Goal: Communication & Community: Answer question/provide support

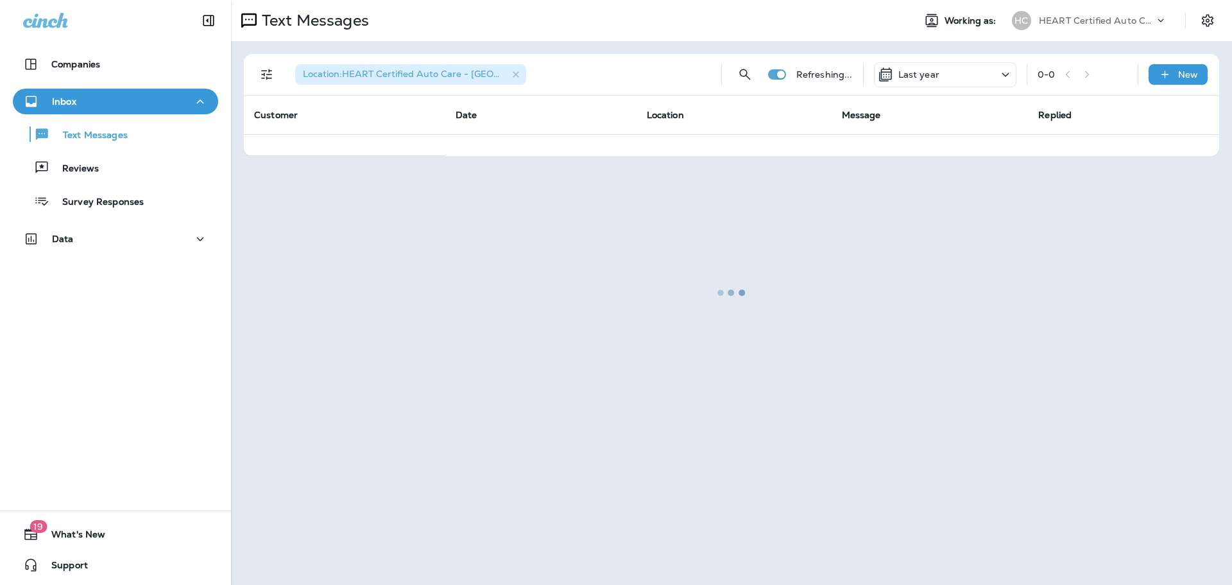
click at [115, 181] on div "Text Messages Reviews Survey Responses" at bounding box center [115, 164] width 205 height 100
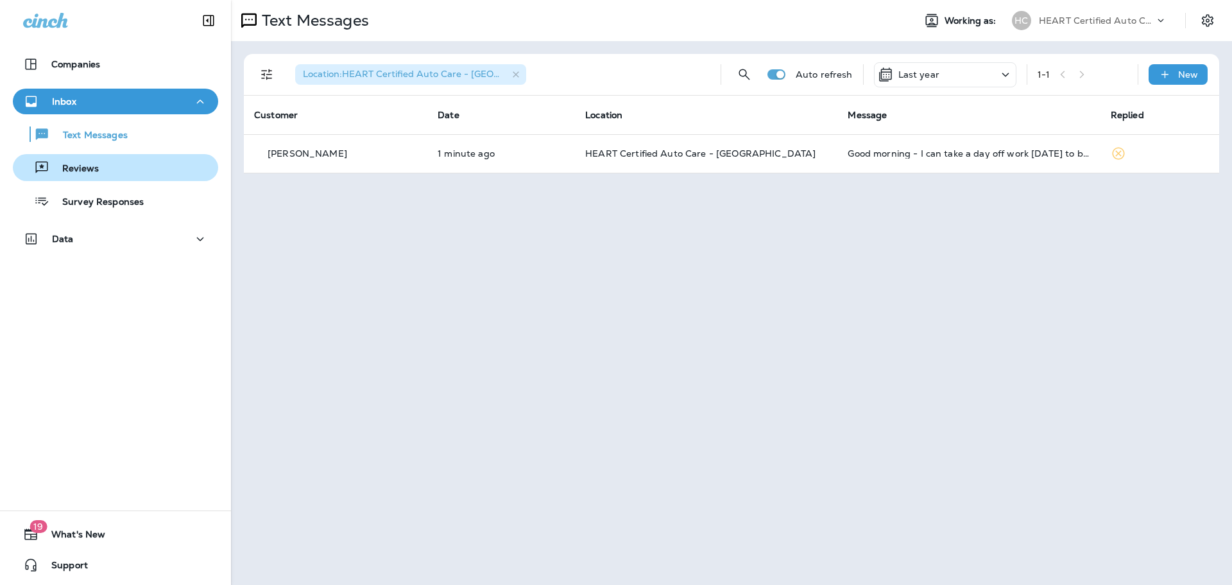
click at [115, 176] on div "Reviews" at bounding box center [115, 167] width 195 height 19
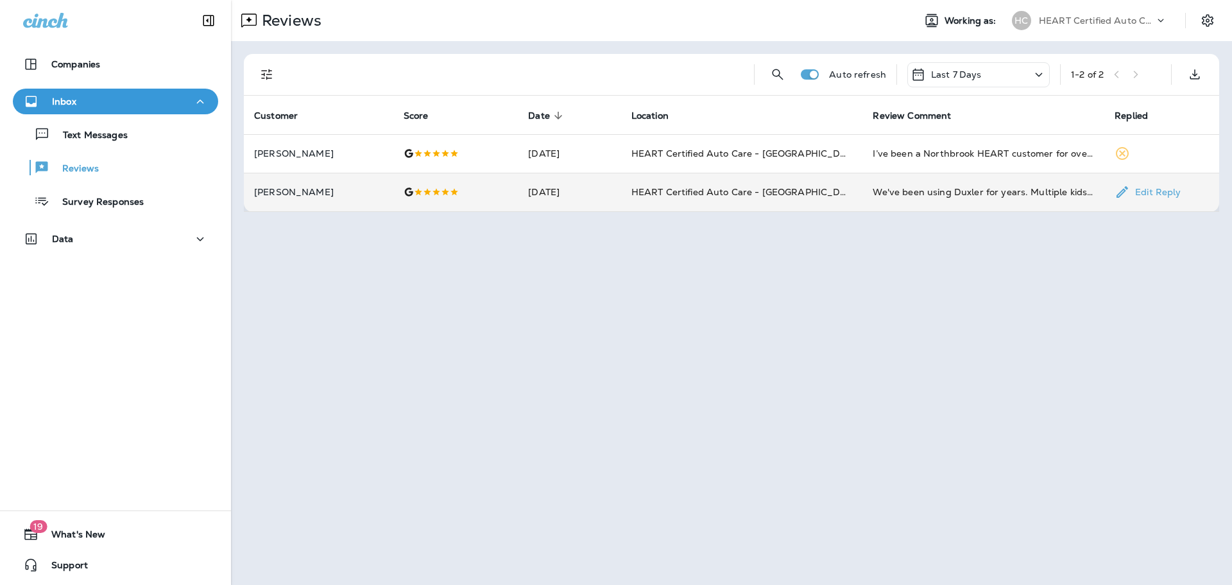
click at [343, 192] on p "[PERSON_NAME]" at bounding box center [318, 192] width 129 height 10
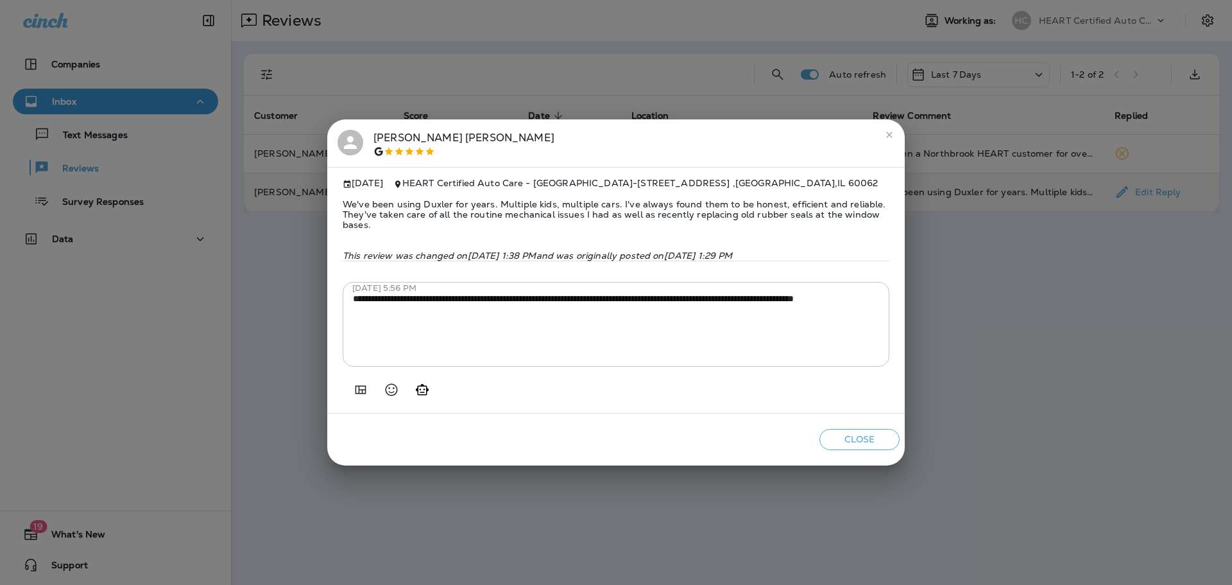
click at [892, 134] on icon "close" at bounding box center [889, 135] width 10 height 10
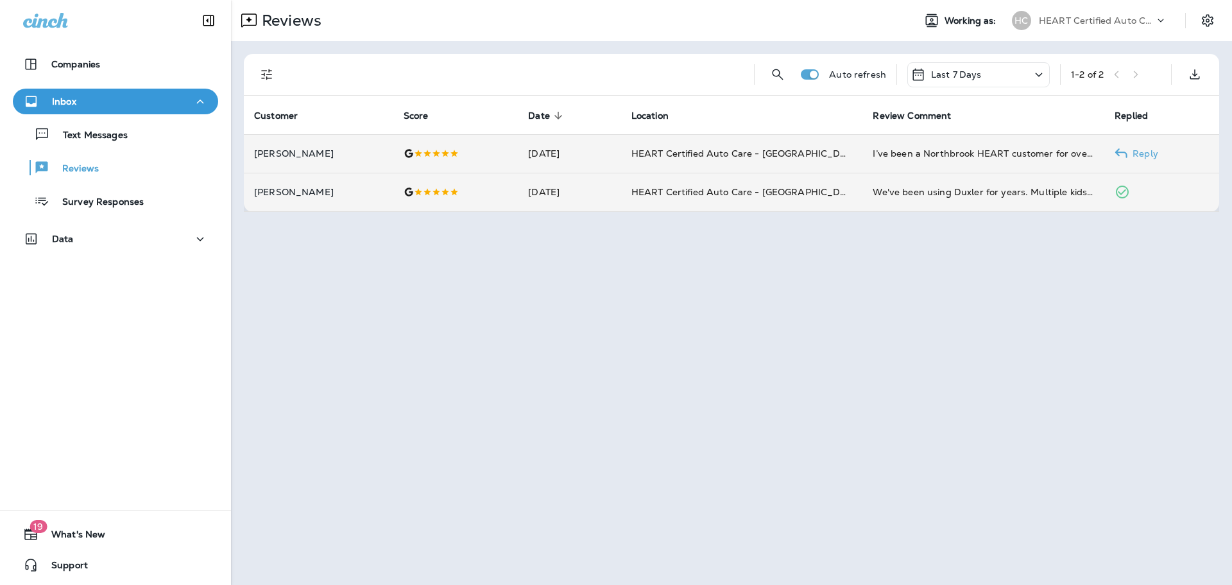
click at [409, 151] on div at bounding box center [456, 153] width 105 height 10
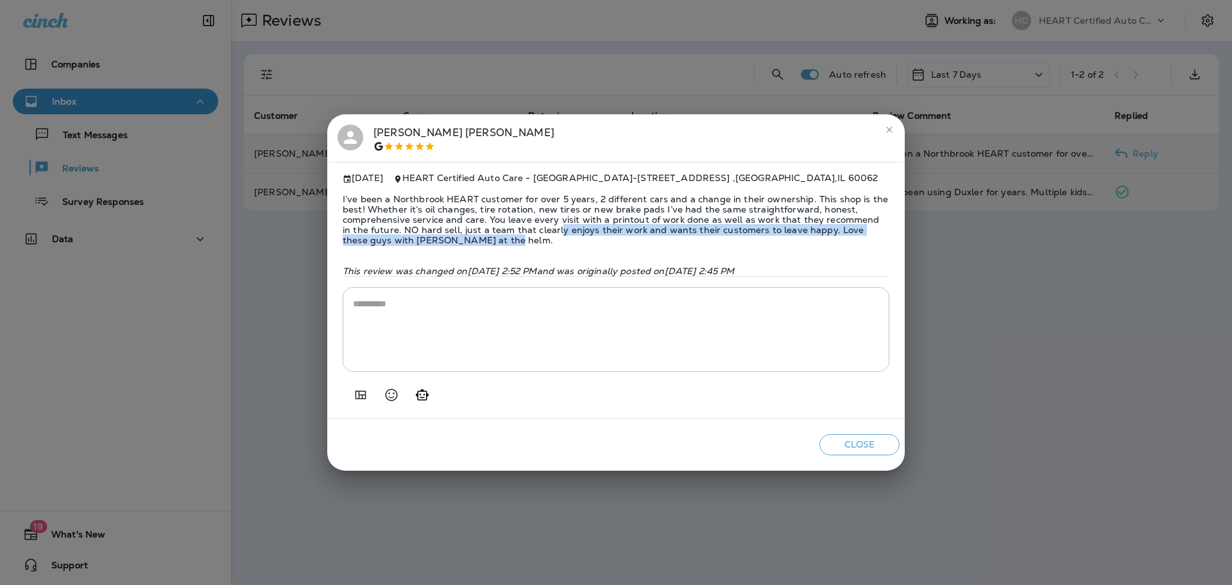
drag, startPoint x: 531, startPoint y: 221, endPoint x: 664, endPoint y: 236, distance: 134.3
click at [664, 236] on span "I’ve been a Northbrook HEART customer for over 5 years, 2 different cars and a …" at bounding box center [616, 220] width 547 height 72
drag, startPoint x: 660, startPoint y: 229, endPoint x: 666, endPoint y: 239, distance: 11.6
click at [666, 239] on span "I’ve been a Northbrook HEART customer for over 5 years, 2 different cars and a …" at bounding box center [616, 220] width 547 height 72
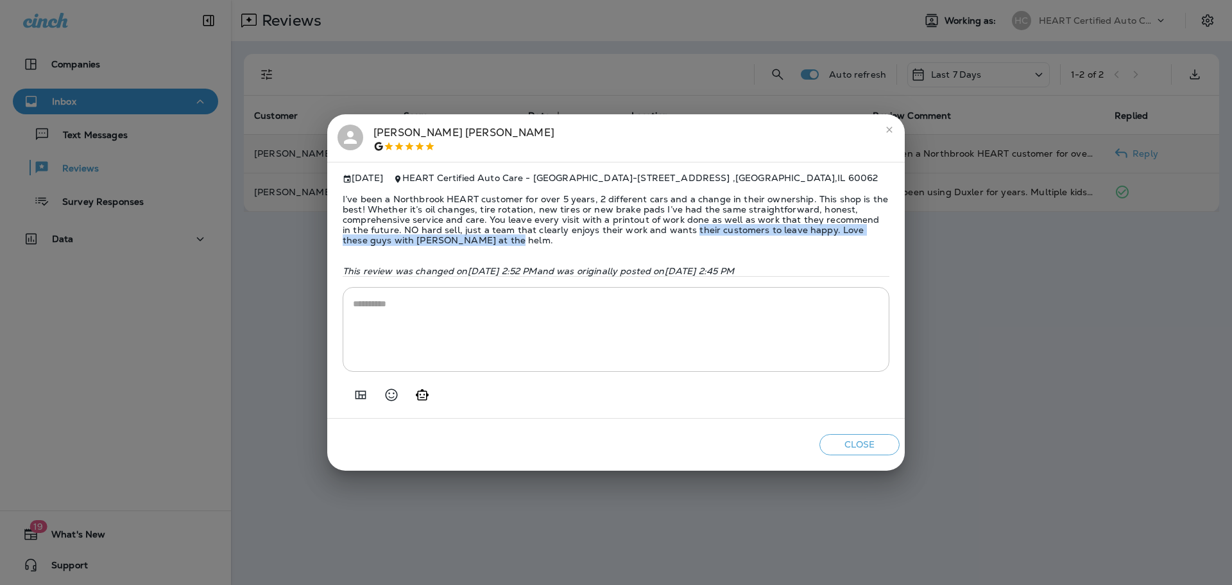
click at [666, 239] on span "I’ve been a Northbrook HEART customer for over 5 years, 2 different cars and a …" at bounding box center [616, 220] width 547 height 72
click at [882, 128] on button "close" at bounding box center [889, 129] width 21 height 21
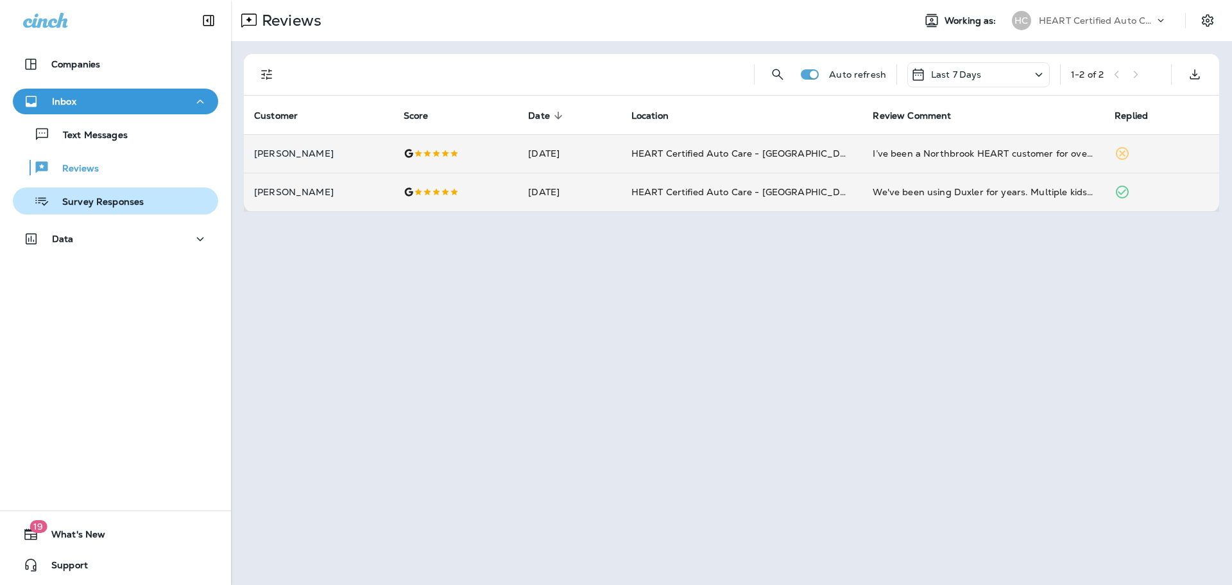
click at [107, 196] on div "Survey Responses" at bounding box center [81, 200] width 126 height 19
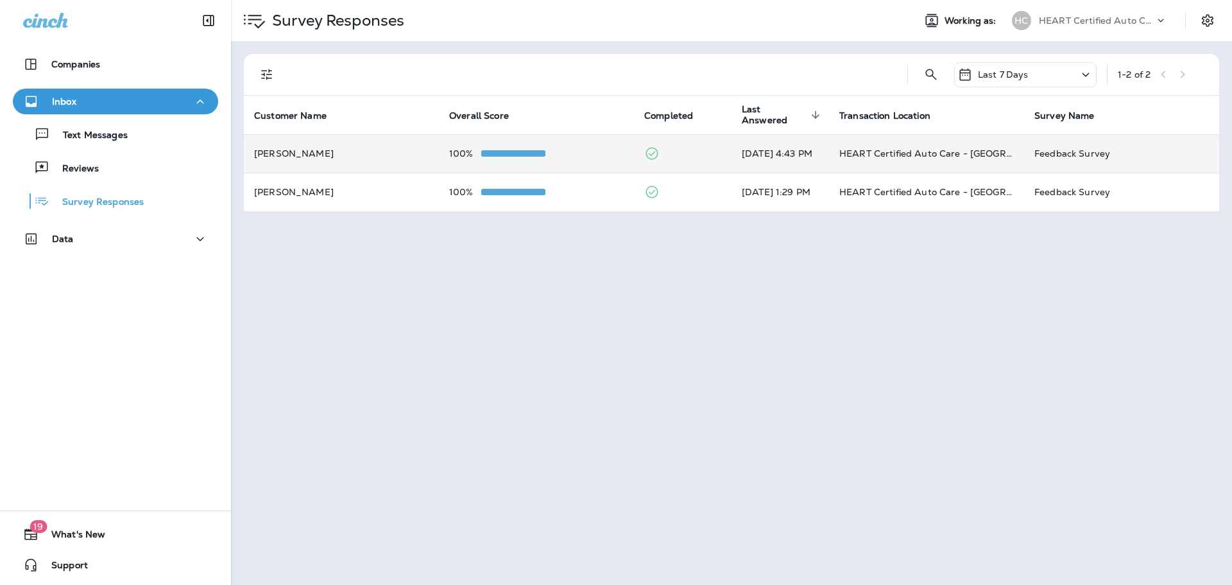
click at [369, 147] on td "[PERSON_NAME]" at bounding box center [341, 153] width 195 height 38
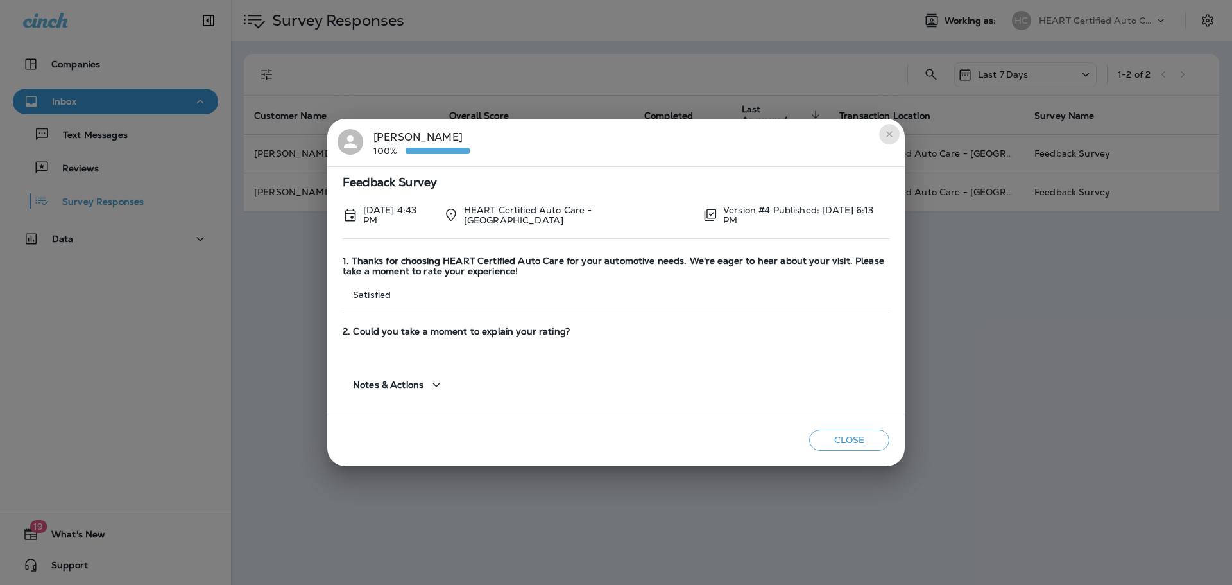
click at [891, 137] on icon "close" at bounding box center [889, 134] width 10 height 10
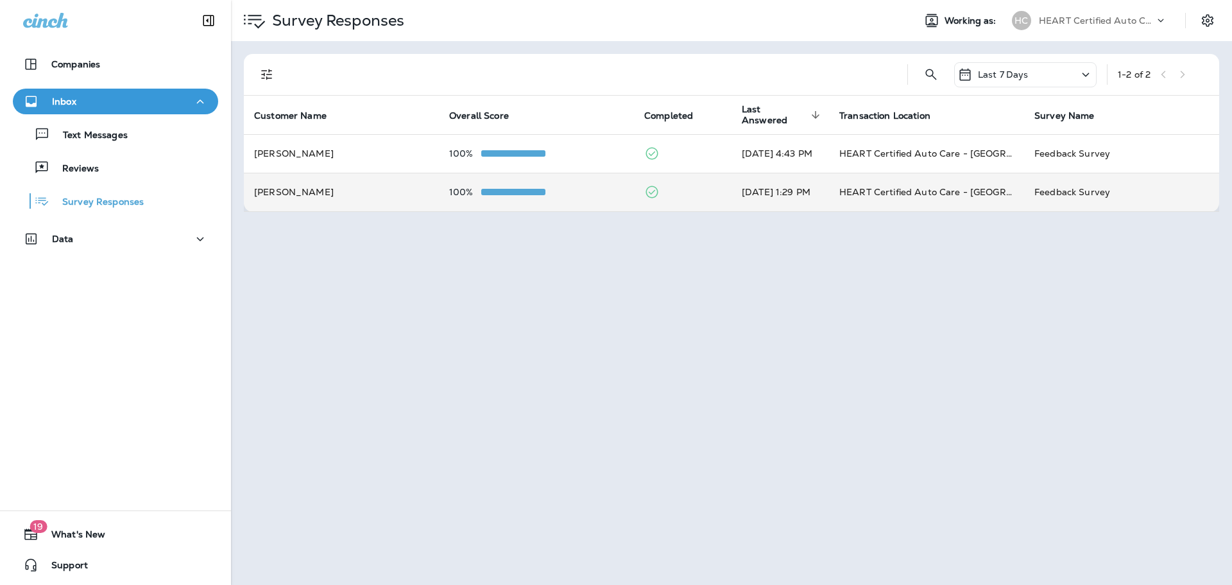
click at [298, 200] on td "[PERSON_NAME]" at bounding box center [341, 192] width 195 height 38
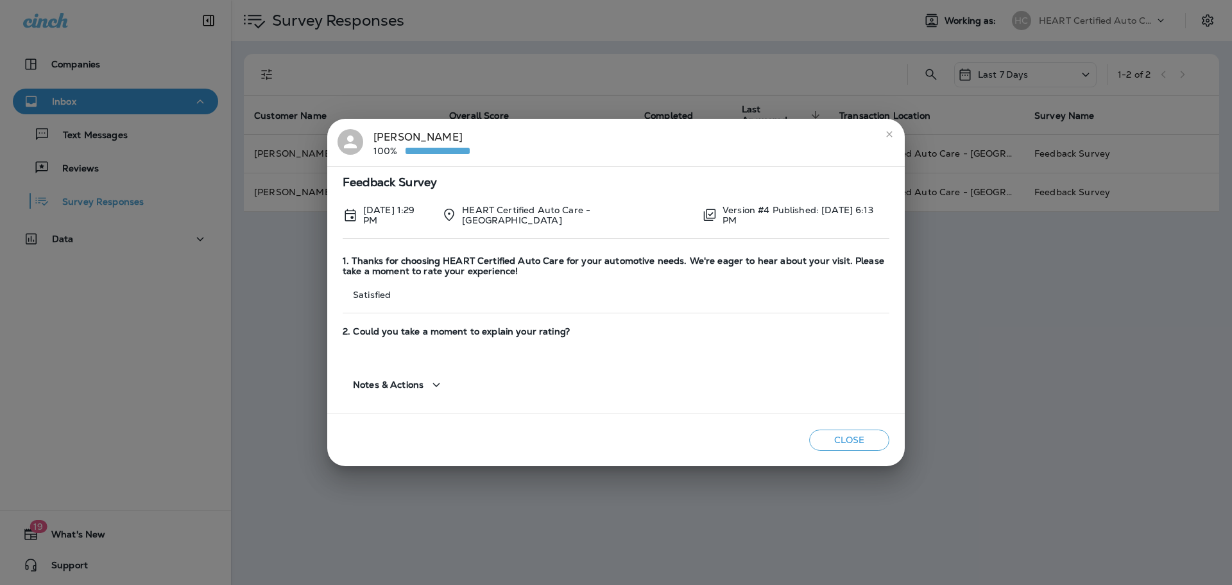
click at [896, 137] on button "close" at bounding box center [889, 134] width 21 height 21
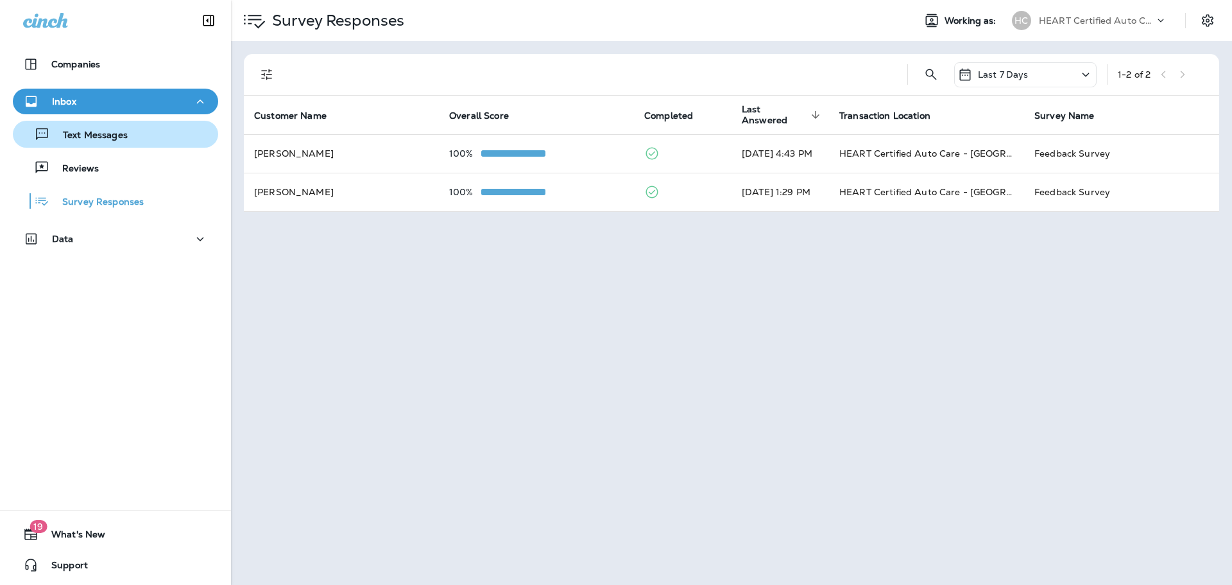
click at [87, 134] on p "Text Messages" at bounding box center [89, 136] width 78 height 12
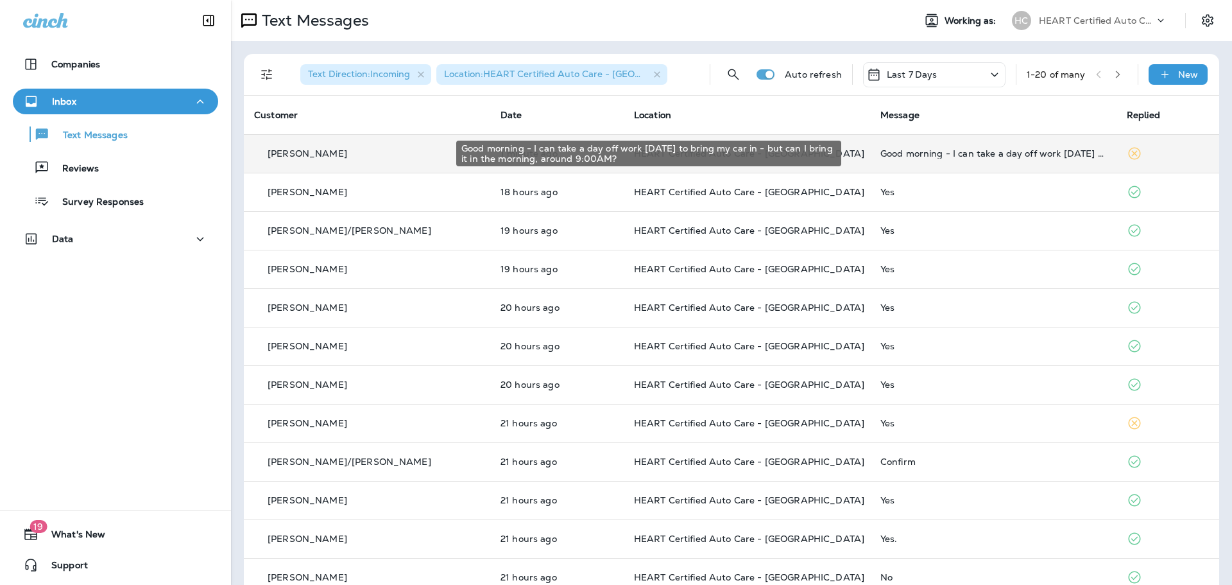
click at [999, 155] on div "Good morning - I can take a day off work [DATE] to bring my car in - but can I …" at bounding box center [993, 153] width 226 height 10
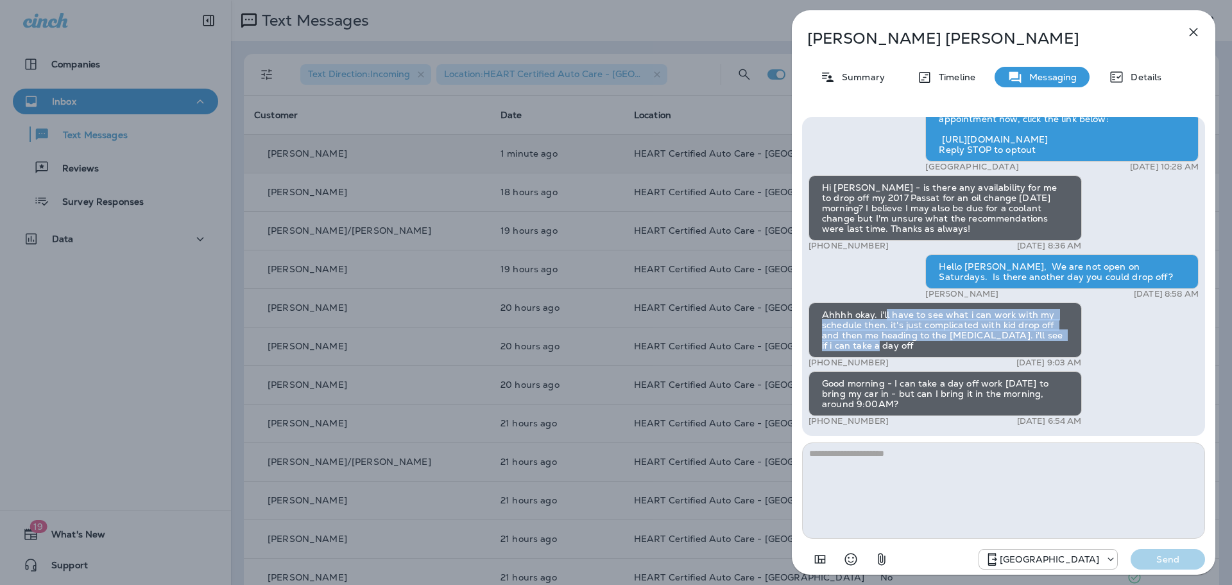
drag, startPoint x: 887, startPoint y: 318, endPoint x: 955, endPoint y: 350, distance: 75.5
click at [955, 350] on div "Ahhhh okay. i'll have to see what i can work with my schedule then. it's just c…" at bounding box center [944, 329] width 273 height 55
drag, startPoint x: 896, startPoint y: 344, endPoint x: 826, endPoint y: 310, distance: 77.8
click at [826, 310] on div "Ahhhh okay. i'll have to see what i can work with my schedule then. it's just c…" at bounding box center [944, 329] width 273 height 55
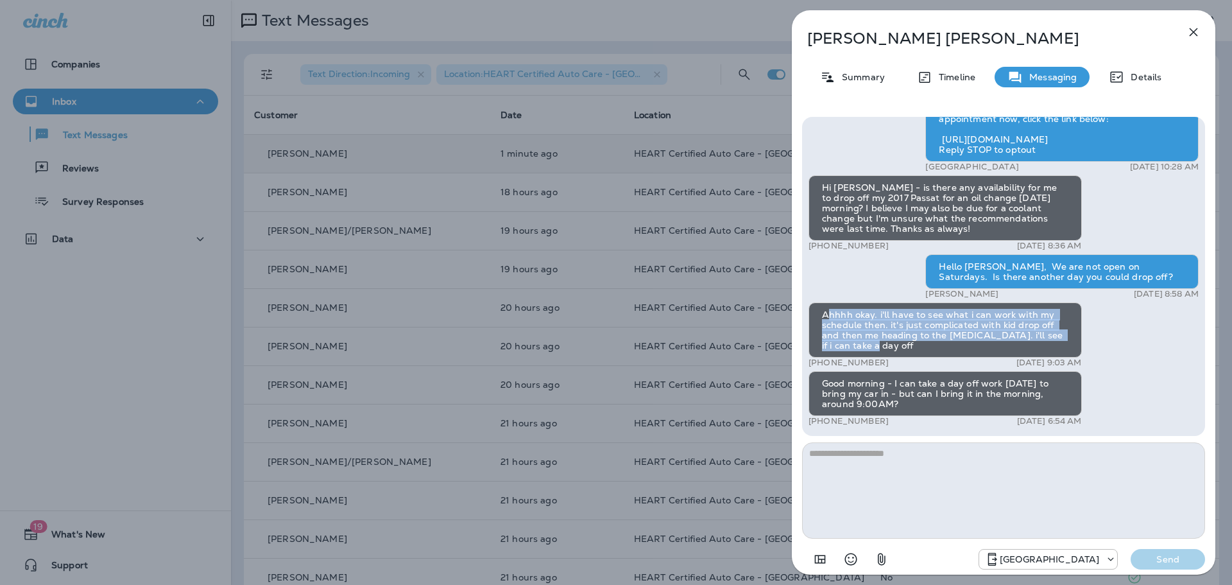
click at [826, 310] on div "Ahhhh okay. i'll have to see what i can work with my schedule then. it's just c…" at bounding box center [944, 329] width 273 height 55
drag, startPoint x: 821, startPoint y: 312, endPoint x: 900, endPoint y: 346, distance: 85.9
click at [900, 346] on div "Ahhhh okay. i'll have to see what i can work with my schedule then. it's just c…" at bounding box center [944, 329] width 273 height 55
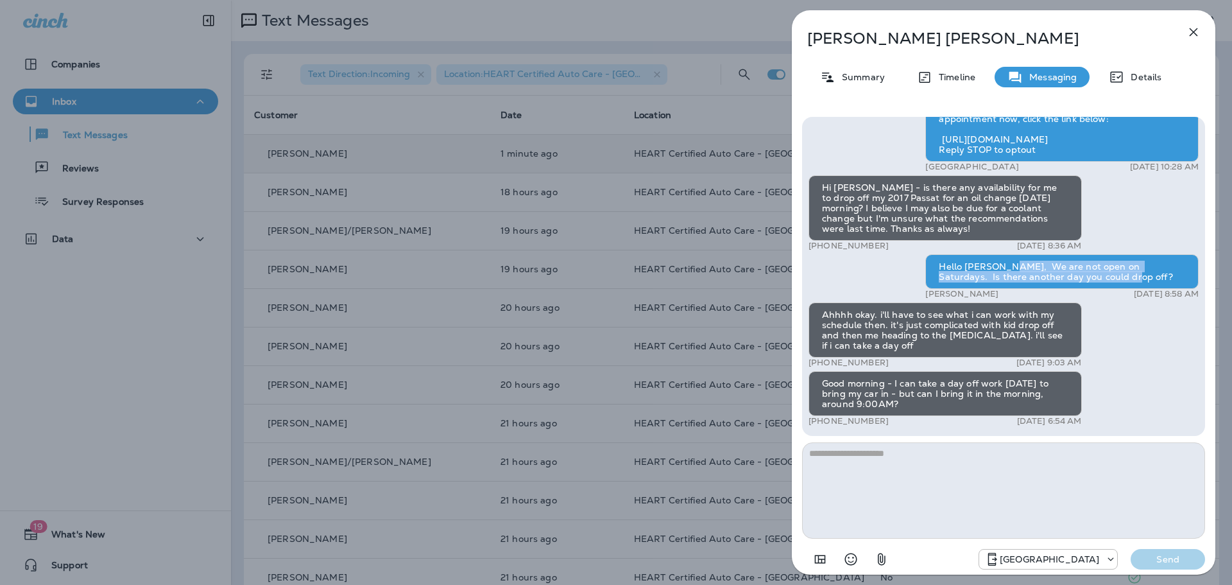
drag, startPoint x: 1005, startPoint y: 262, endPoint x: 1086, endPoint y: 277, distance: 82.2
click at [1086, 277] on div "Hello [PERSON_NAME], We are not open on Saturdays. Is there another day you cou…" at bounding box center [1061, 271] width 273 height 35
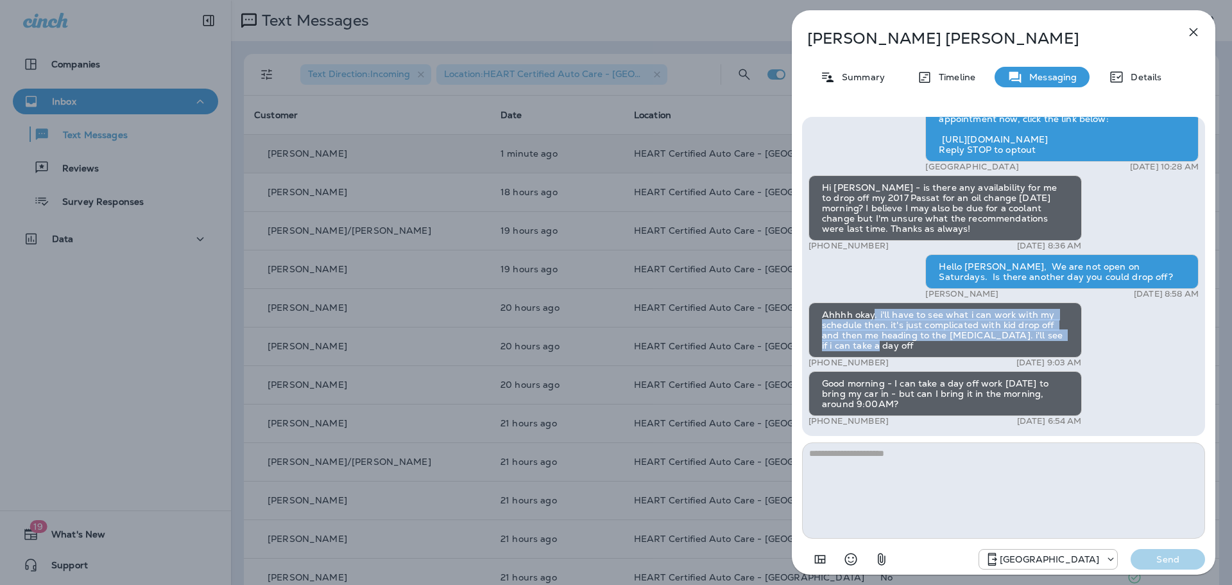
drag, startPoint x: 906, startPoint y: 331, endPoint x: 950, endPoint y: 342, distance: 45.0
click at [950, 342] on div "Ahhhh okay. i'll have to see what i can work with my schedule then. it's just c…" at bounding box center [944, 329] width 273 height 55
drag, startPoint x: 940, startPoint y: 341, endPoint x: 858, endPoint y: 320, distance: 84.8
click at [858, 320] on div "Ahhhh okay. i'll have to see what i can work with my schedule then. it's just c…" at bounding box center [944, 329] width 273 height 55
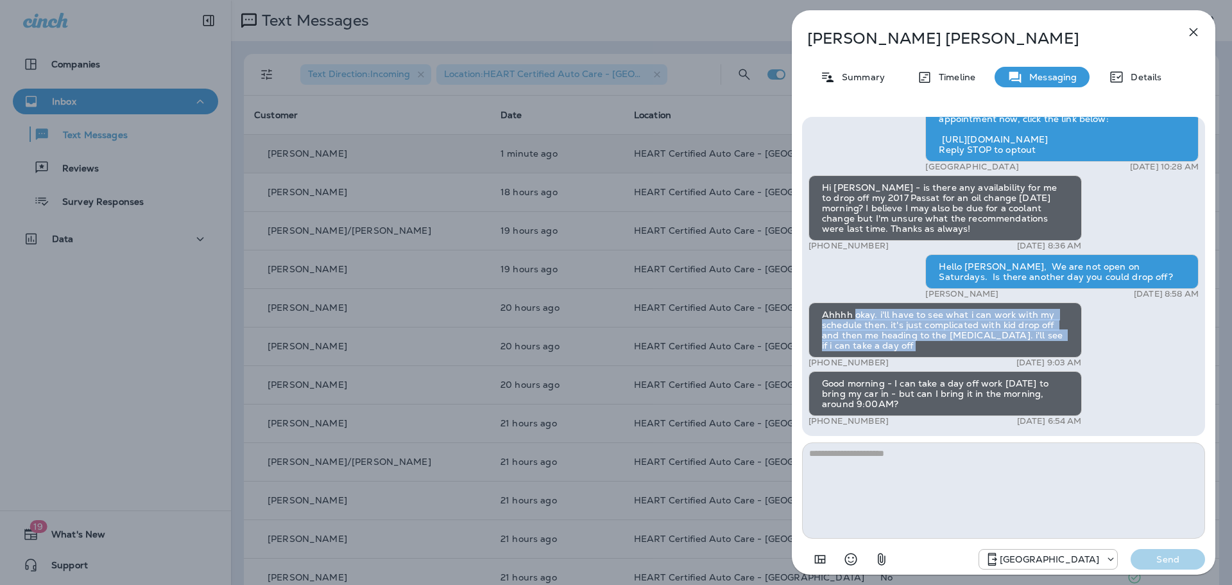
click at [857, 320] on div "Ahhhh okay. i'll have to see what i can work with my schedule then. it's just c…" at bounding box center [944, 329] width 273 height 55
drag, startPoint x: 857, startPoint y: 320, endPoint x: 909, endPoint y: 344, distance: 57.4
click at [909, 344] on div "Ahhhh okay. i'll have to see what i can work with my schedule then. it's just c…" at bounding box center [944, 329] width 273 height 55
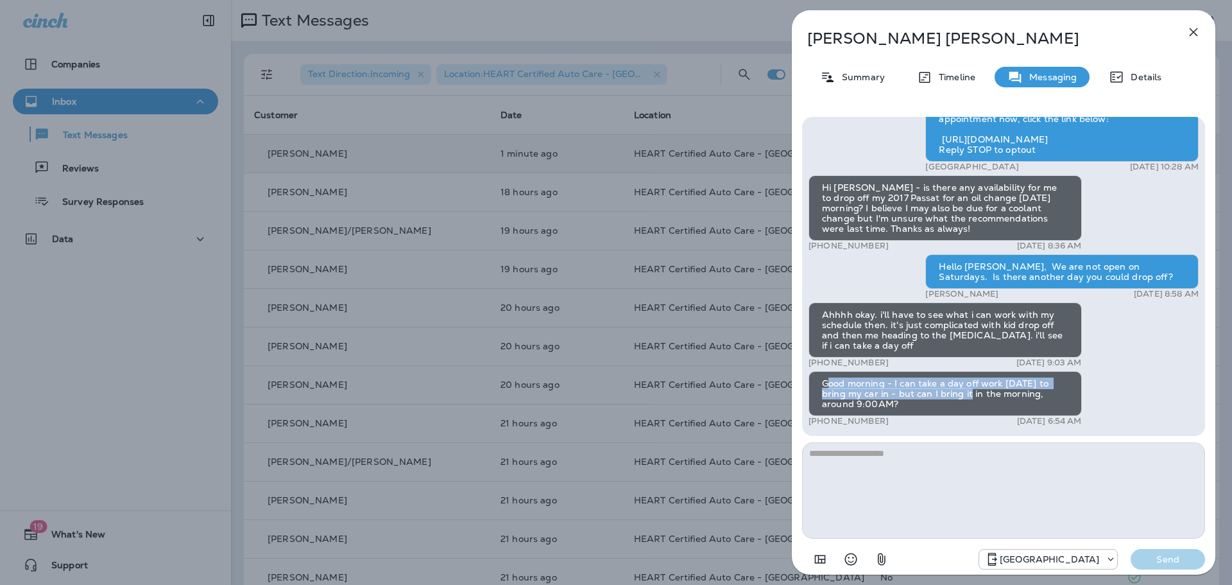
drag, startPoint x: 830, startPoint y: 386, endPoint x: 947, endPoint y: 398, distance: 118.0
click at [947, 398] on div "Good morning - I can take a day off work [DATE] to bring my car in - but can I …" at bounding box center [944, 393] width 273 height 45
drag, startPoint x: 947, startPoint y: 401, endPoint x: 864, endPoint y: 381, distance: 85.1
click at [864, 381] on div "Good morning - I can take a day off work [DATE] to bring my car in - but can I …" at bounding box center [944, 393] width 273 height 45
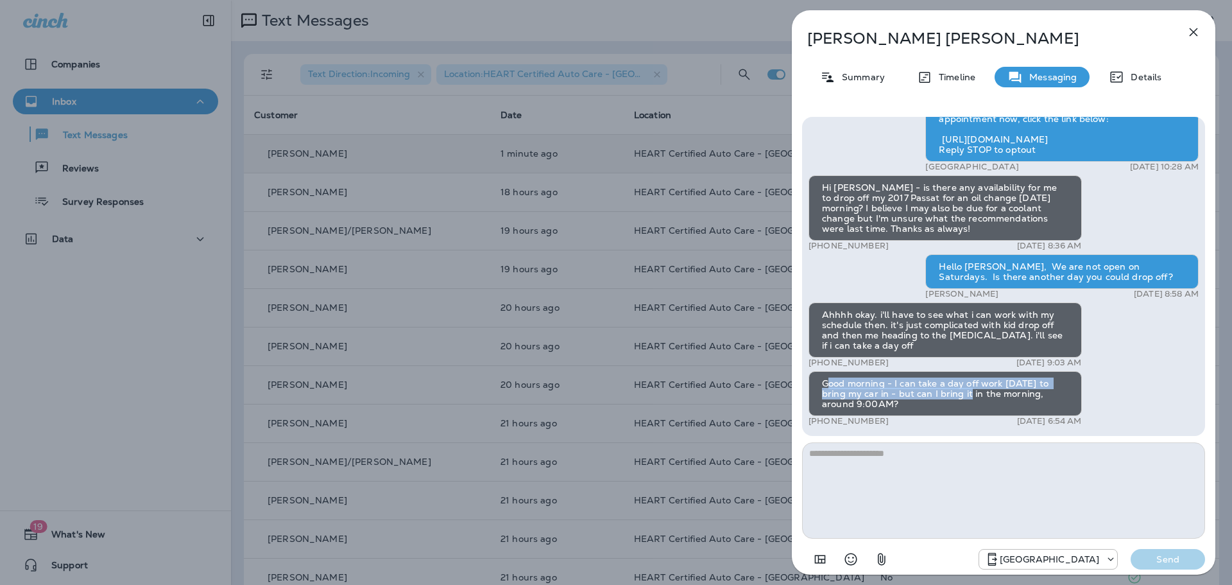
click at [863, 381] on div "Good morning - I can take a day off work [DATE] to bring my car in - but can I …" at bounding box center [944, 393] width 273 height 45
drag, startPoint x: 863, startPoint y: 381, endPoint x: 943, endPoint y: 402, distance: 82.2
click at [943, 402] on div "Good morning - I can take a day off work [DATE] to bring my car in - but can I …" at bounding box center [944, 393] width 273 height 45
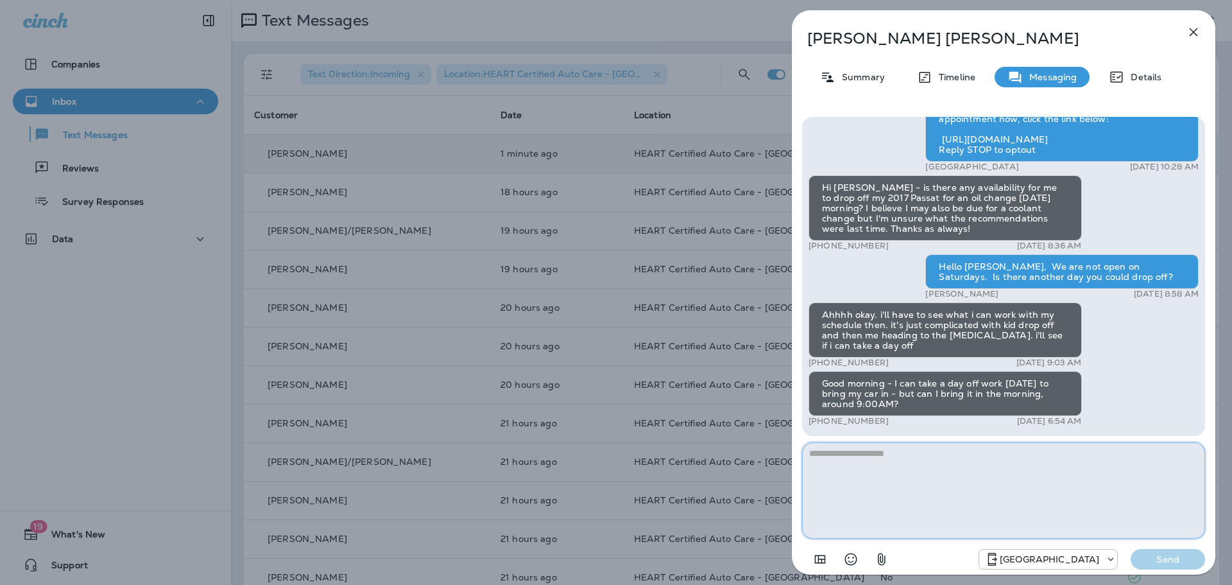
click at [899, 466] on textarea at bounding box center [1003, 490] width 403 height 96
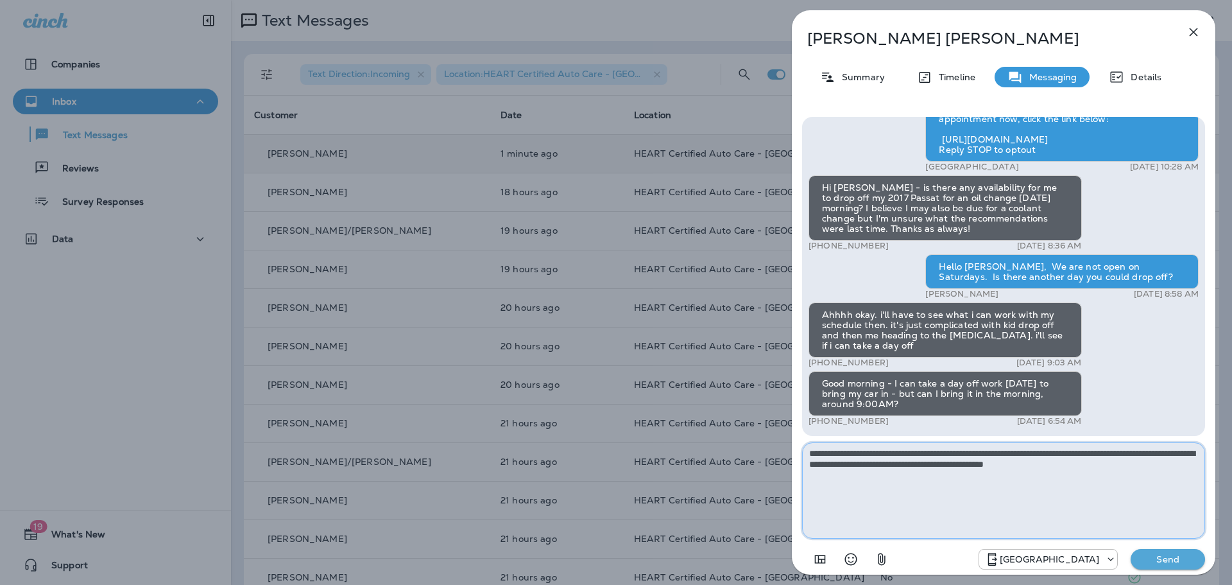
type textarea "**********"
click at [1169, 552] on button "Send" at bounding box center [1168, 559] width 74 height 21
